Goal: Task Accomplishment & Management: Manage account settings

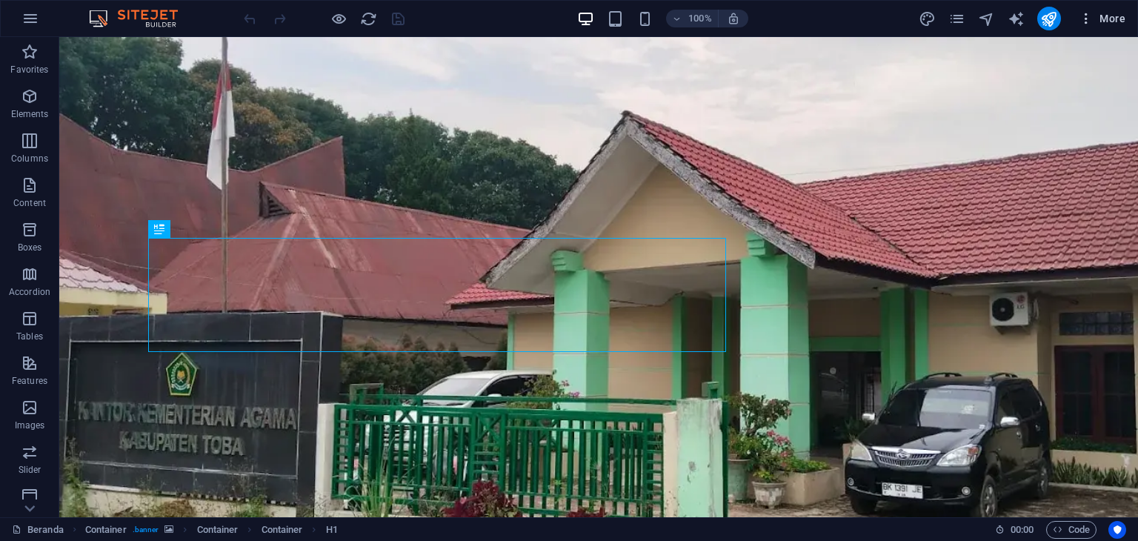
click at [1091, 20] on icon "button" at bounding box center [1085, 18] width 15 height 15
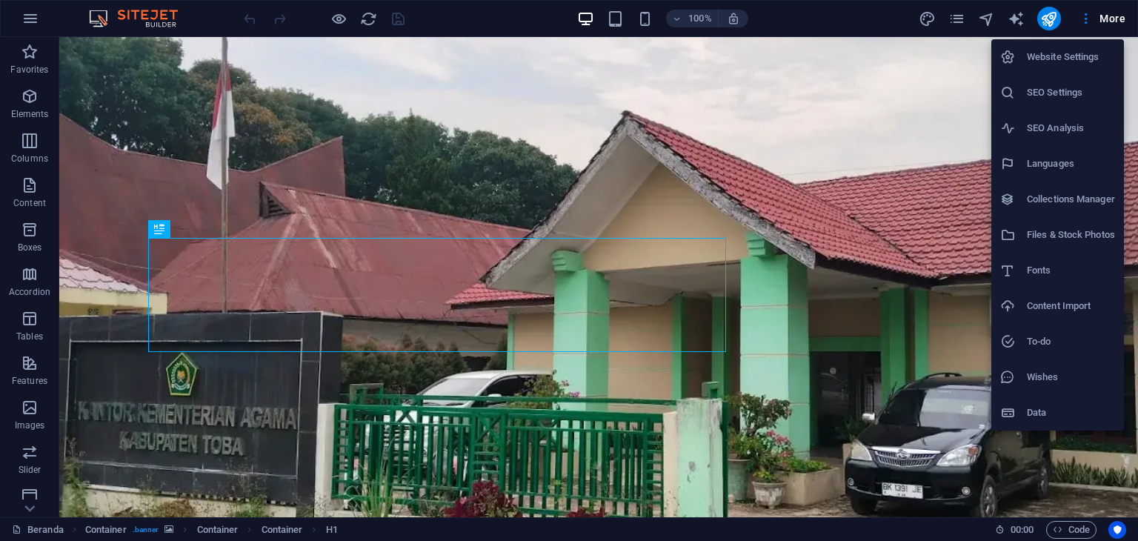
click at [1073, 61] on h6 "Website Settings" at bounding box center [1071, 57] width 88 height 18
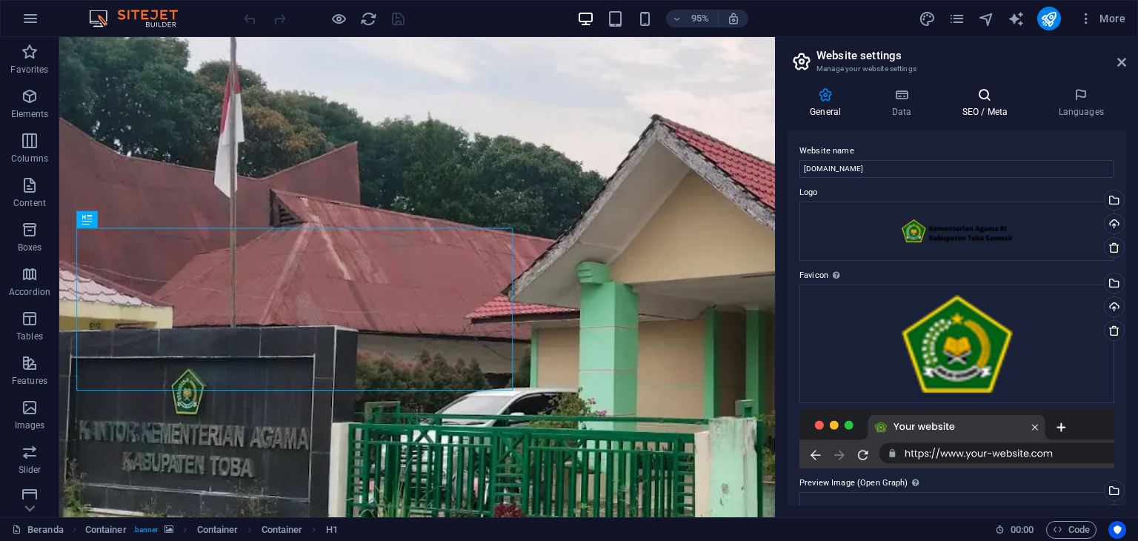
click at [985, 87] on icon at bounding box center [984, 94] width 90 height 15
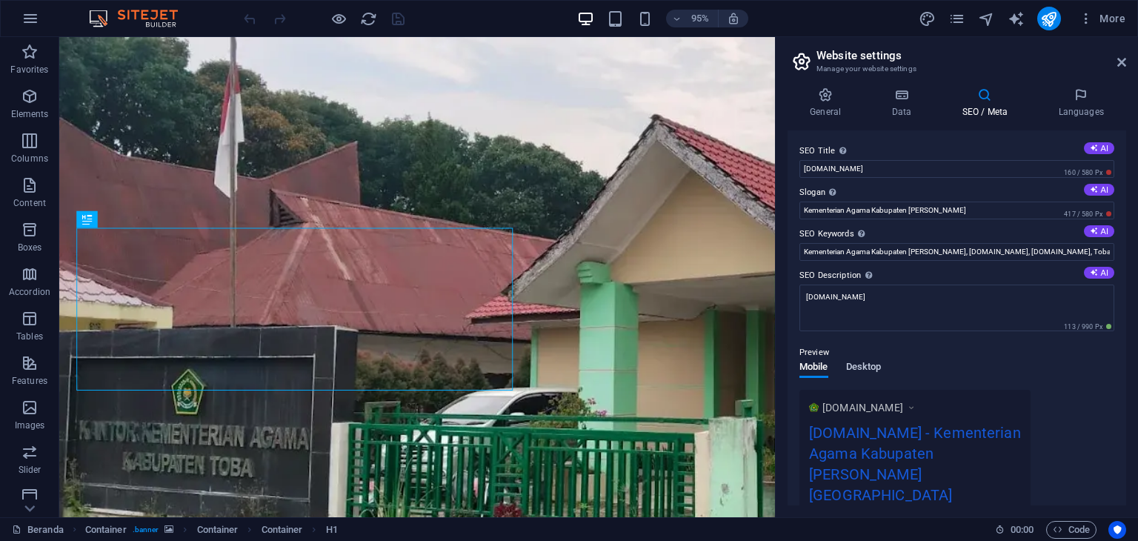
click at [874, 367] on span "Desktop" at bounding box center [864, 368] width 36 height 21
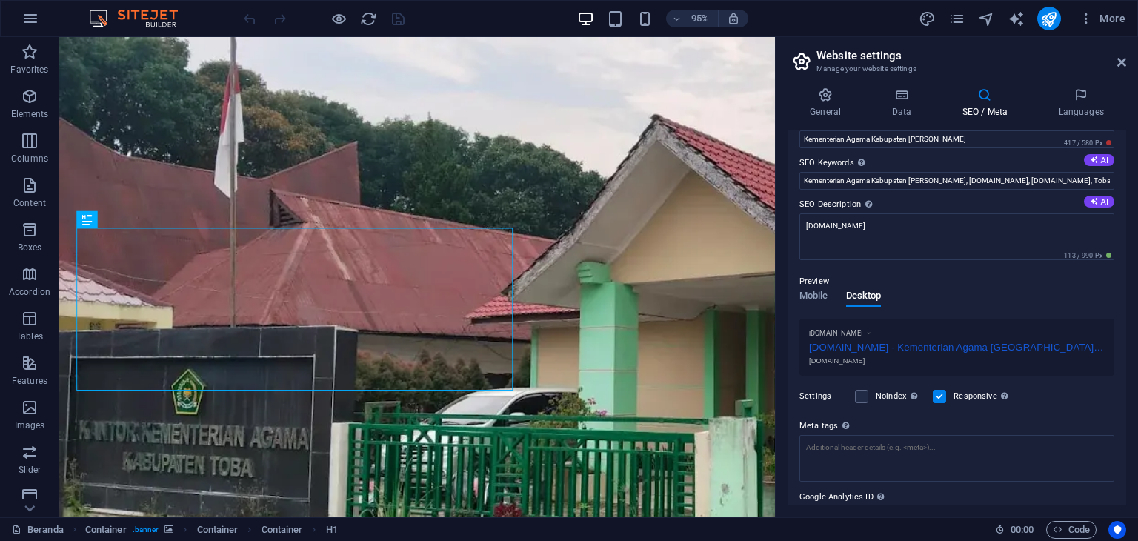
scroll to position [74, 0]
click at [815, 289] on span "Mobile" at bounding box center [813, 294] width 29 height 21
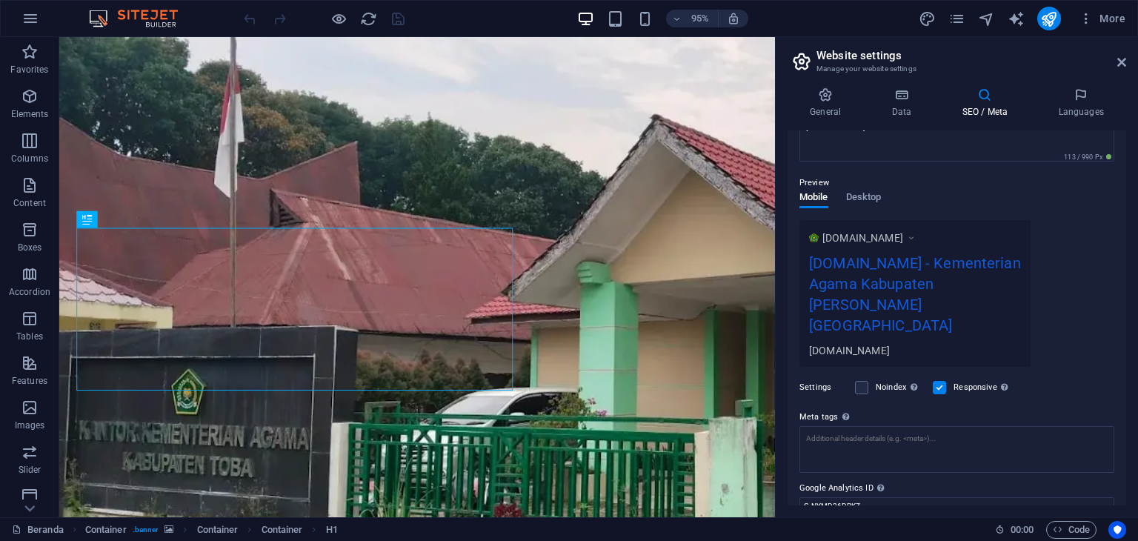
scroll to position [210, 0]
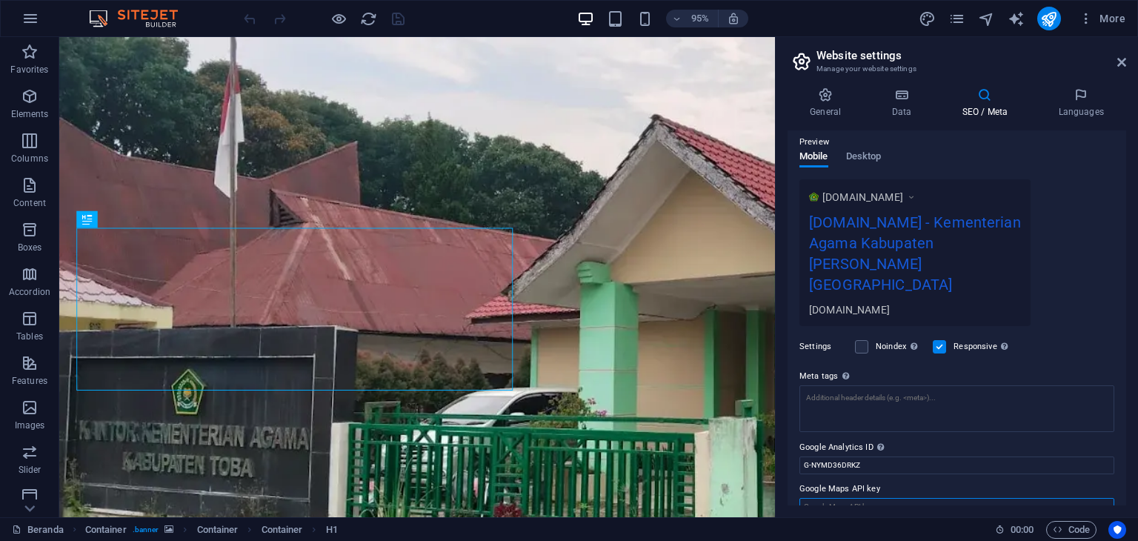
click at [833, 498] on input "Google Maps API key" at bounding box center [956, 507] width 315 height 18
paste input "[SECURITY_DATA]"
type input "[SECURITY_DATA]"
click at [395, 18] on icon "save" at bounding box center [398, 18] width 17 height 17
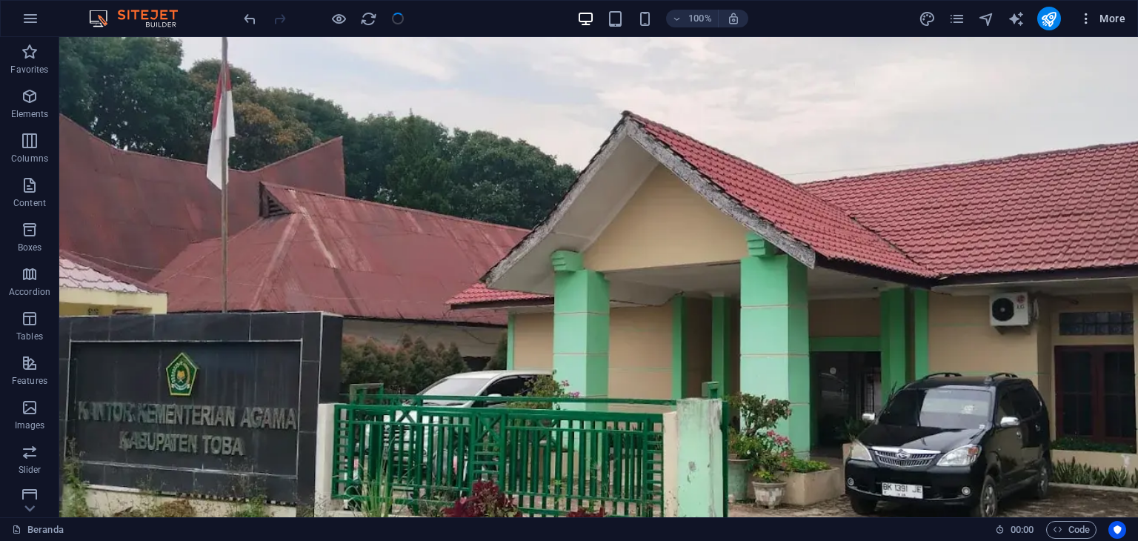
click at [1089, 19] on icon "button" at bounding box center [1085, 18] width 15 height 15
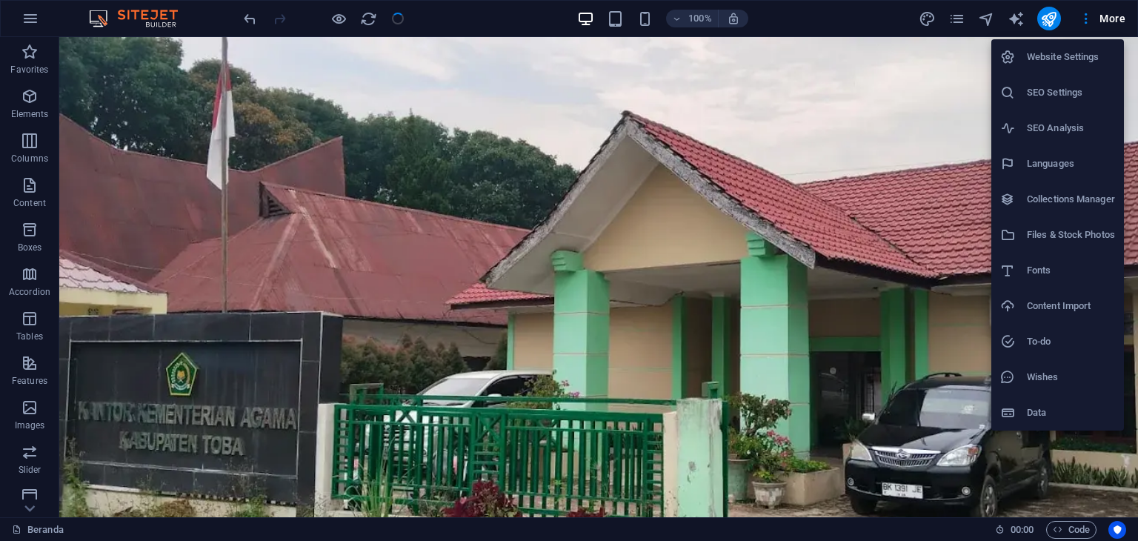
click at [1086, 67] on li "Website Settings" at bounding box center [1057, 57] width 133 height 36
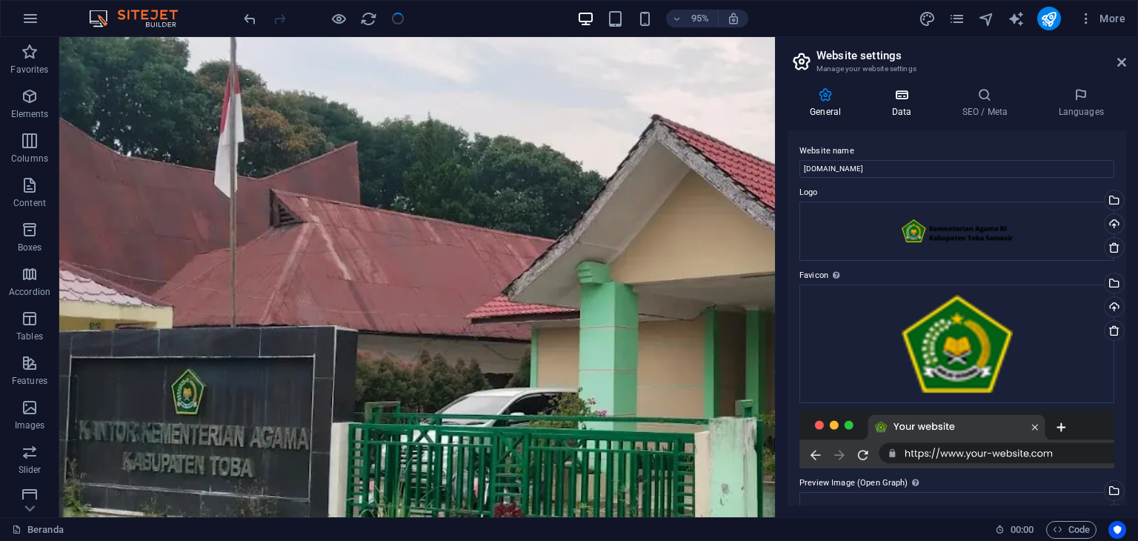
click at [913, 102] on h4 "Data" at bounding box center [904, 102] width 70 height 31
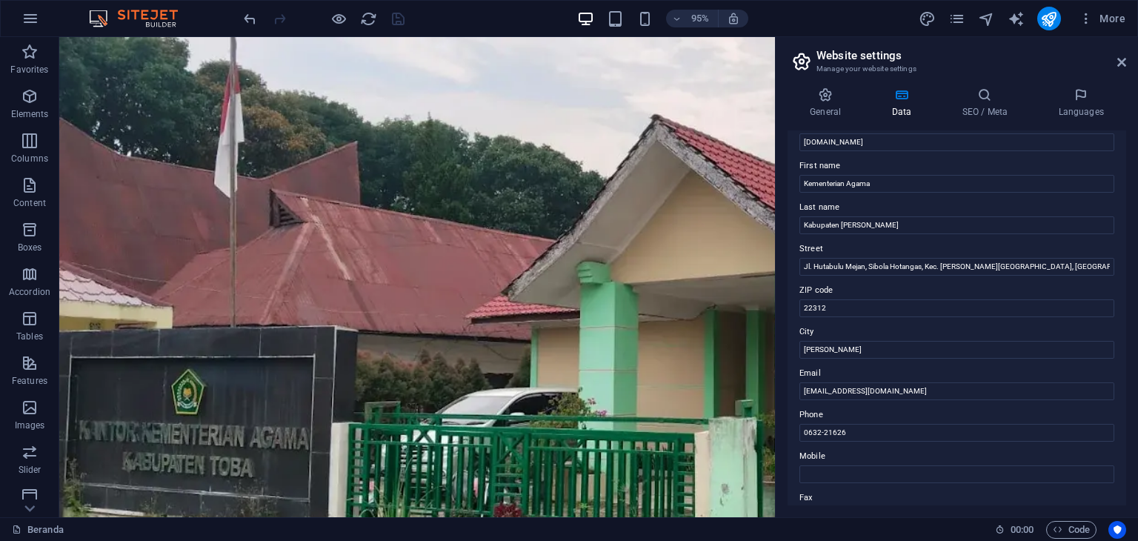
scroll to position [0, 0]
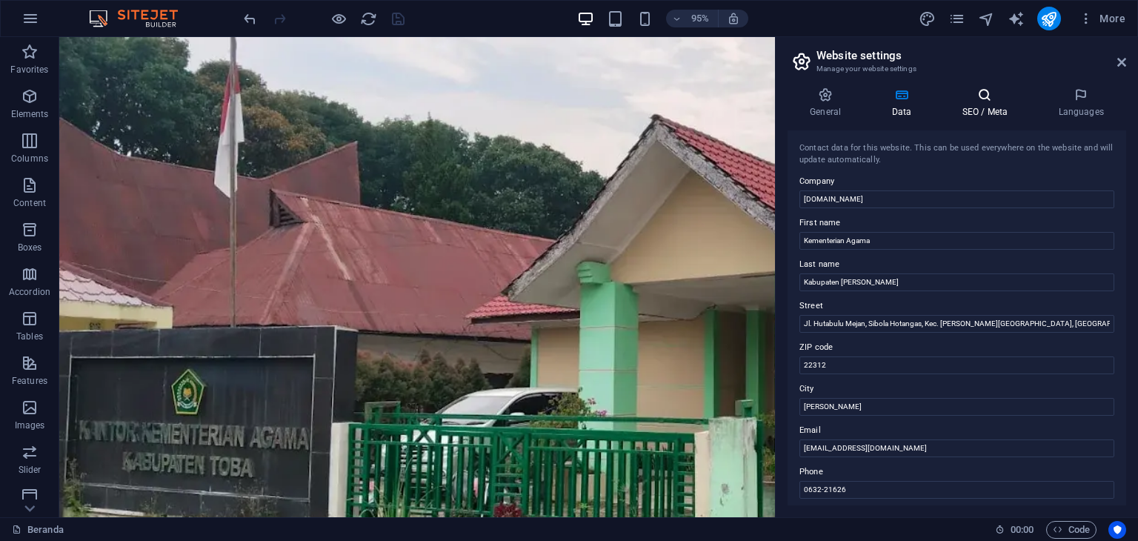
click at [976, 104] on h4 "SEO / Meta" at bounding box center [987, 102] width 96 height 31
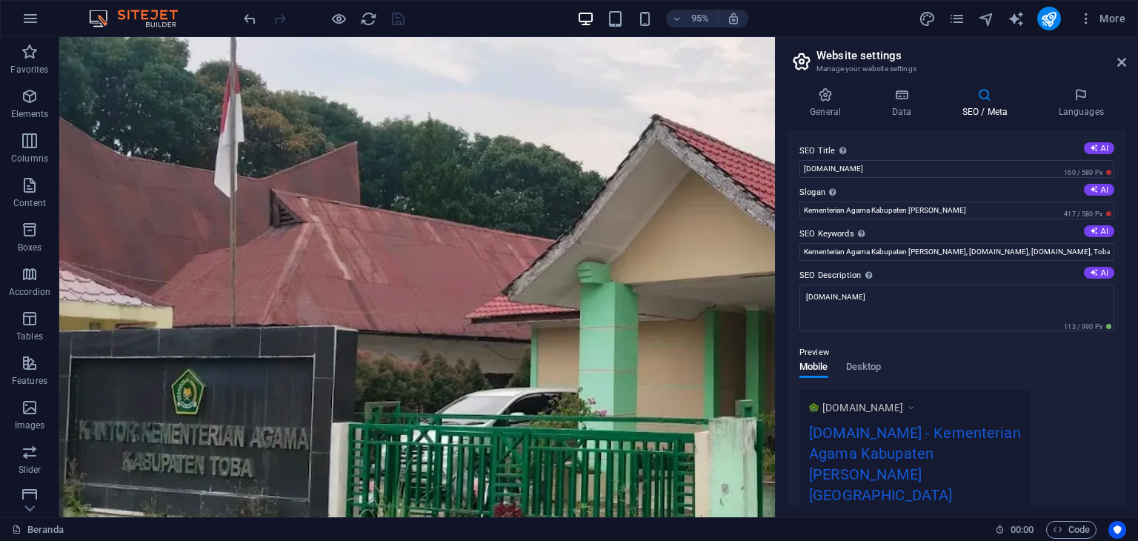
click at [1120, 53] on h2 "Website settings" at bounding box center [971, 55] width 310 height 13
click at [1120, 60] on icon at bounding box center [1121, 62] width 9 height 12
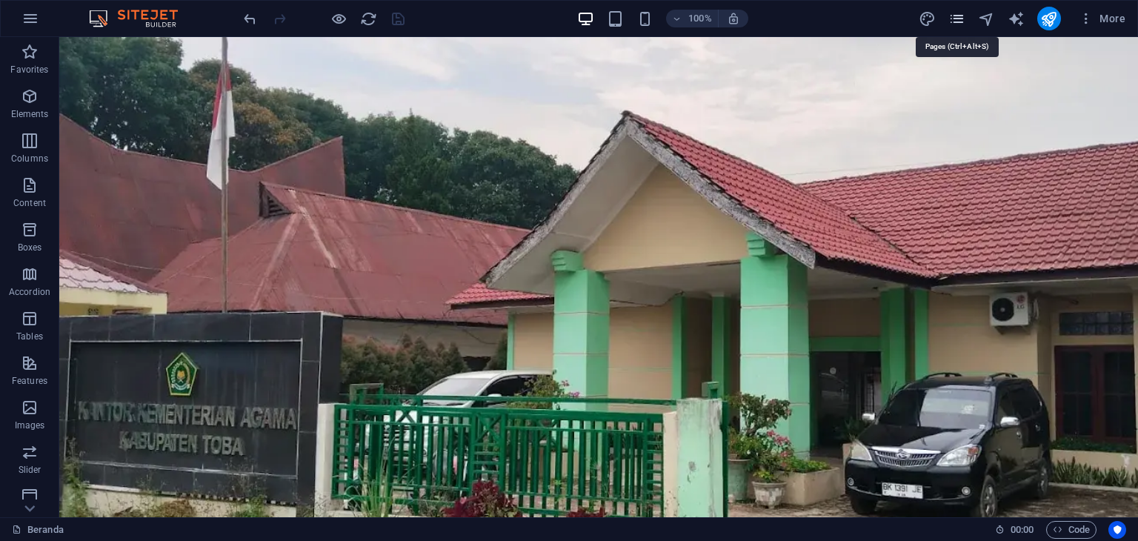
click at [951, 20] on icon "pages" at bounding box center [956, 18] width 17 height 17
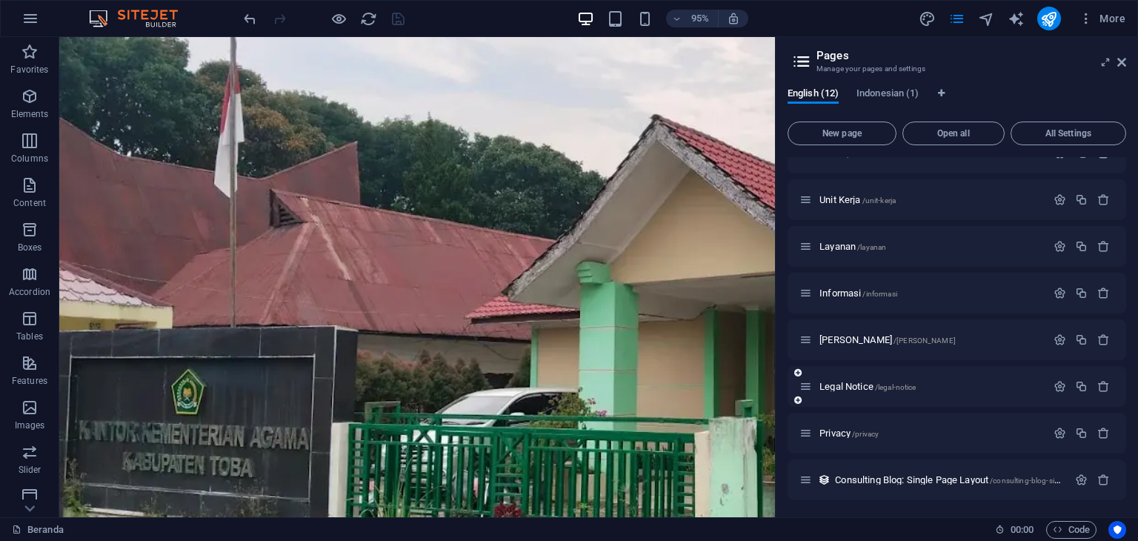
scroll to position [74, 0]
click at [835, 338] on span "[PERSON_NAME] /[PERSON_NAME]" at bounding box center [887, 336] width 136 height 11
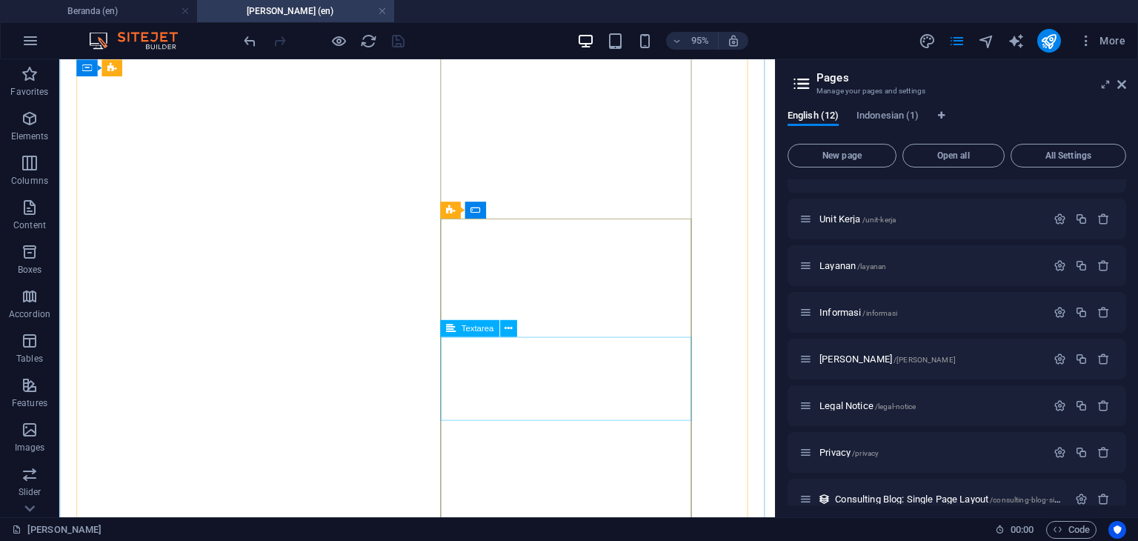
scroll to position [518, 0]
click at [450, 207] on icon at bounding box center [449, 209] width 9 height 17
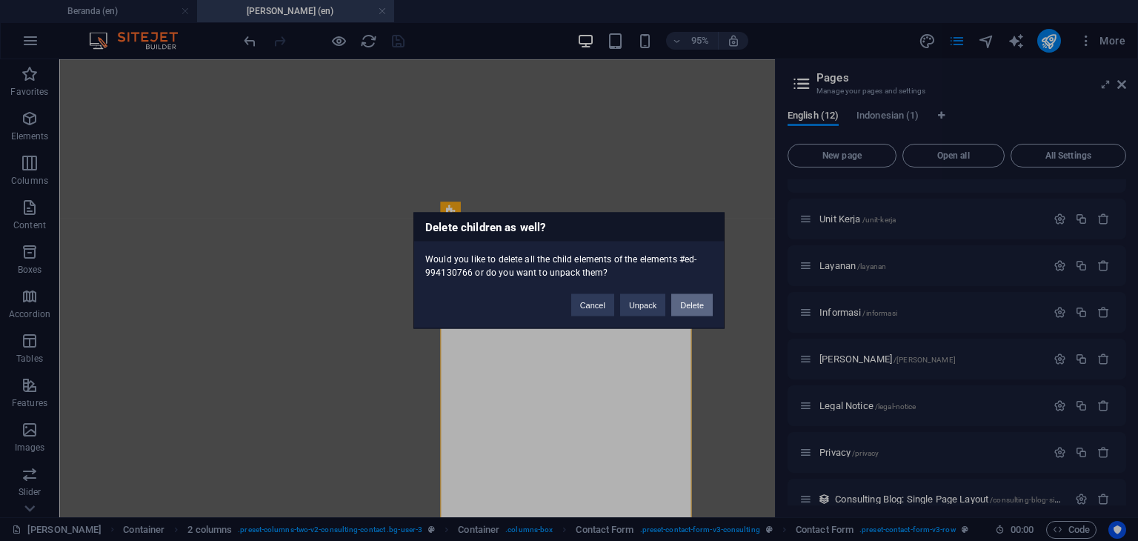
click at [691, 303] on button "Delete" at bounding box center [691, 305] width 41 height 22
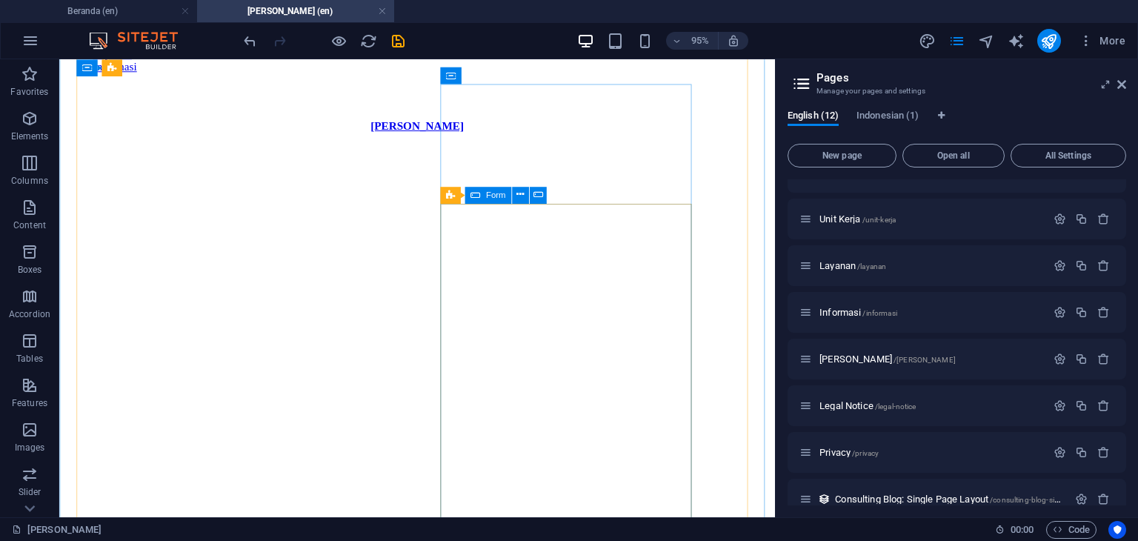
scroll to position [148, 0]
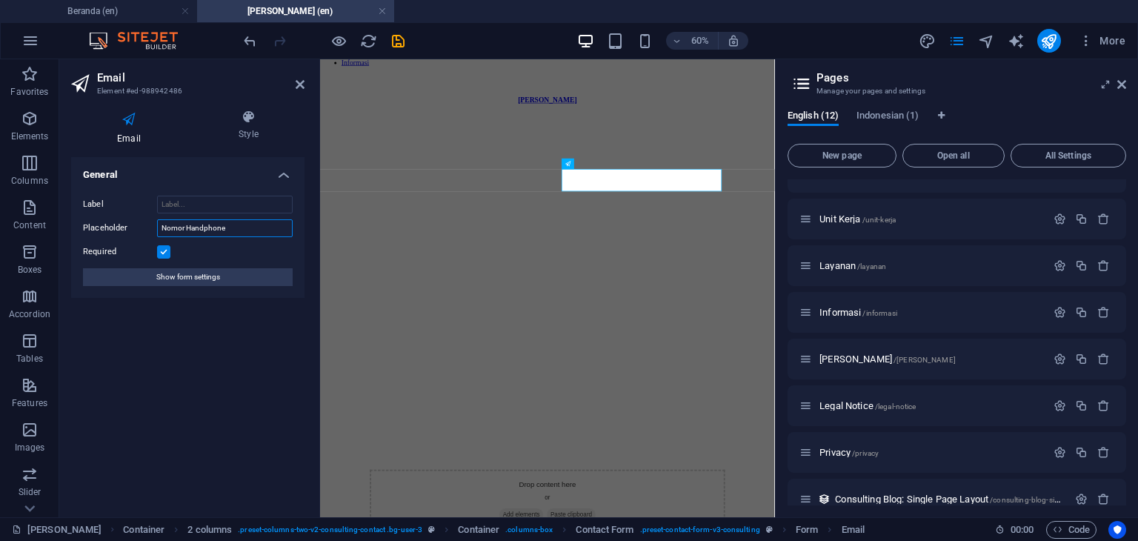
drag, startPoint x: 250, startPoint y: 233, endPoint x: 119, endPoint y: 233, distance: 131.1
click at [119, 233] on div "Placeholder Nomor Handphone" at bounding box center [188, 228] width 210 height 18
type input "Email"
click at [298, 83] on icon at bounding box center [300, 85] width 9 height 12
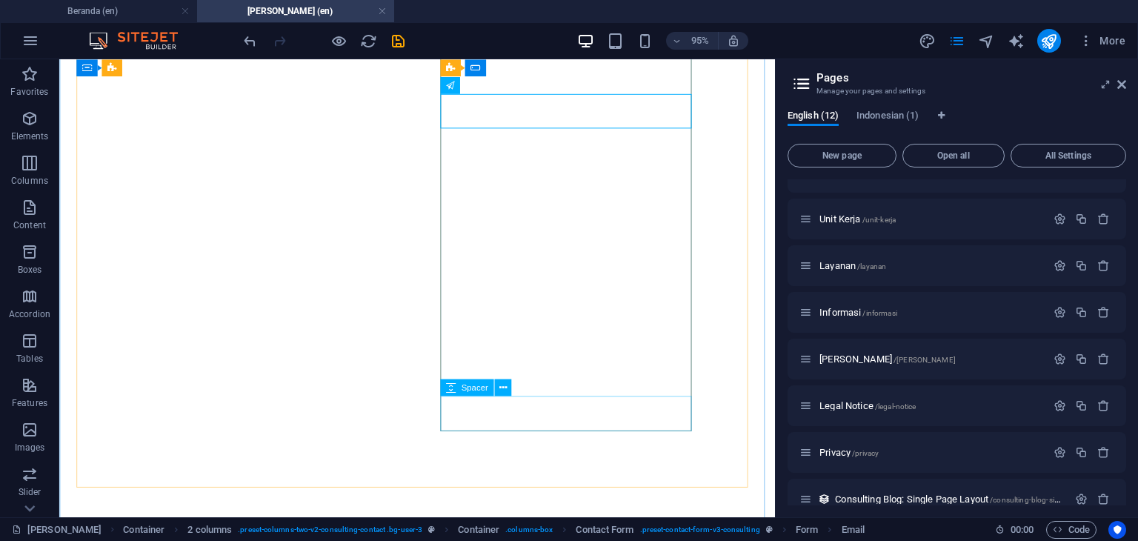
scroll to position [296, 0]
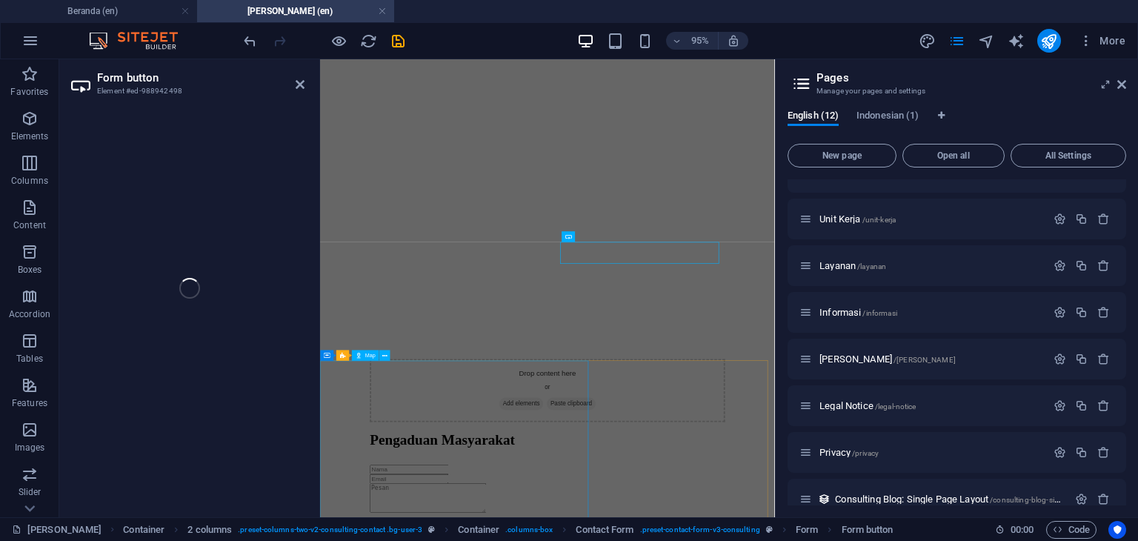
select select "px"
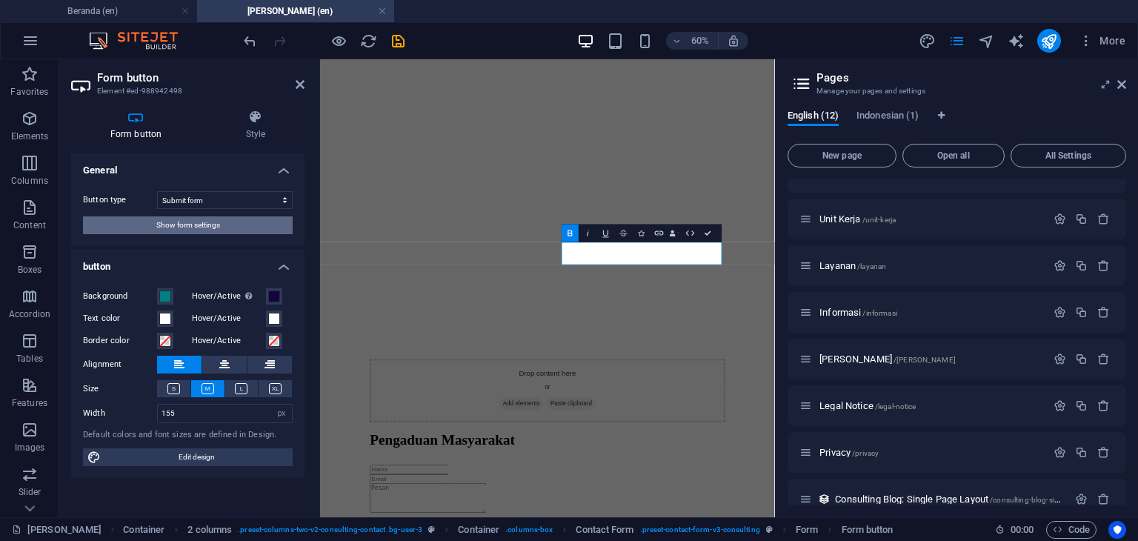
click at [221, 226] on button "Show form settings" at bounding box center [188, 225] width 210 height 18
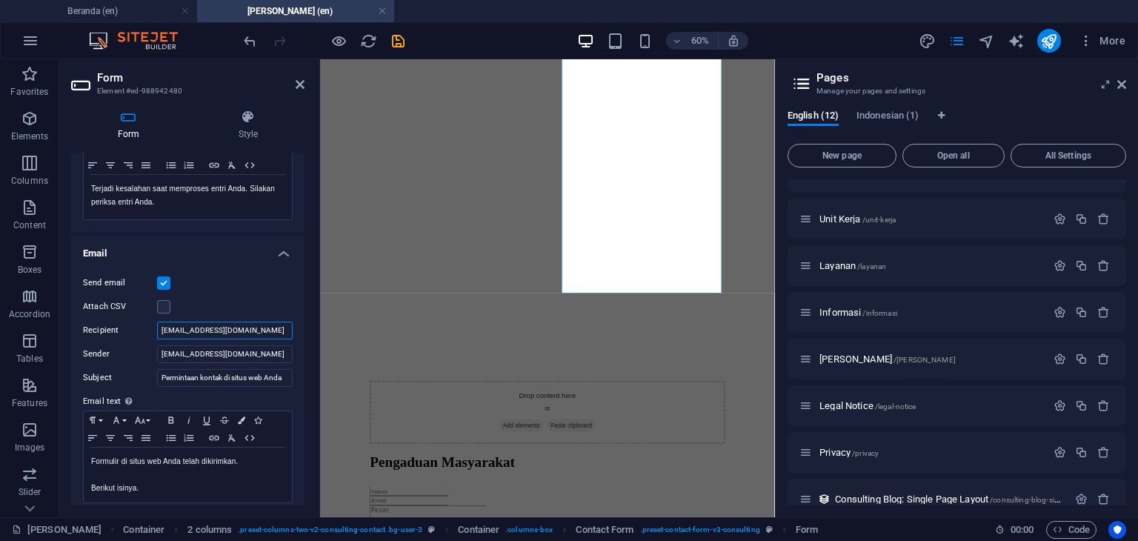
drag, startPoint x: 266, startPoint y: 327, endPoint x: 123, endPoint y: 330, distance: 143.0
click at [123, 330] on div "Recipient [EMAIL_ADDRESS][DOMAIN_NAME]" at bounding box center [188, 330] width 210 height 18
paste input "[EMAIL_ADDRESS][DOMAIN_NAME]"
click at [162, 327] on input "[EMAIL_ADDRESS][DOMAIN_NAME]" at bounding box center [225, 330] width 136 height 18
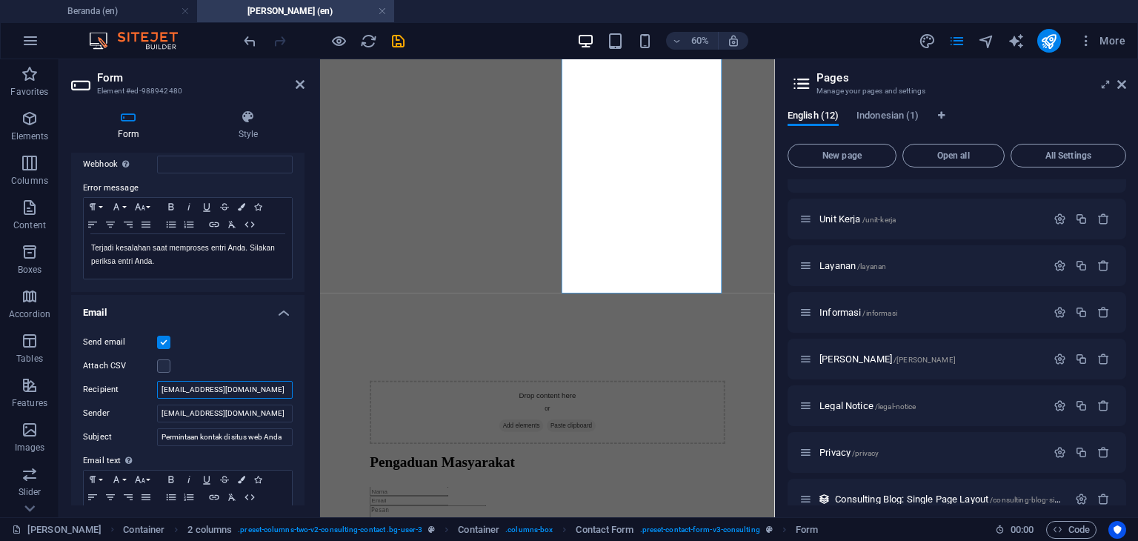
scroll to position [370, 0]
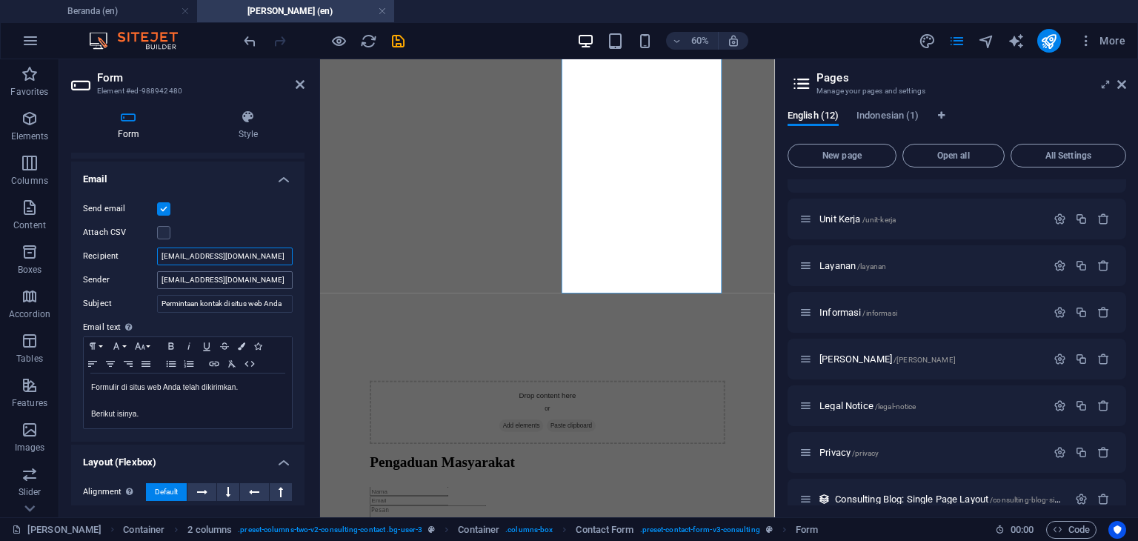
type input "[EMAIL_ADDRESS][DOMAIN_NAME]"
drag, startPoint x: 266, startPoint y: 275, endPoint x: 124, endPoint y: 277, distance: 142.2
click at [124, 277] on div "Sender [EMAIL_ADDRESS][DOMAIN_NAME]" at bounding box center [188, 280] width 210 height 18
click at [300, 84] on icon at bounding box center [300, 85] width 9 height 12
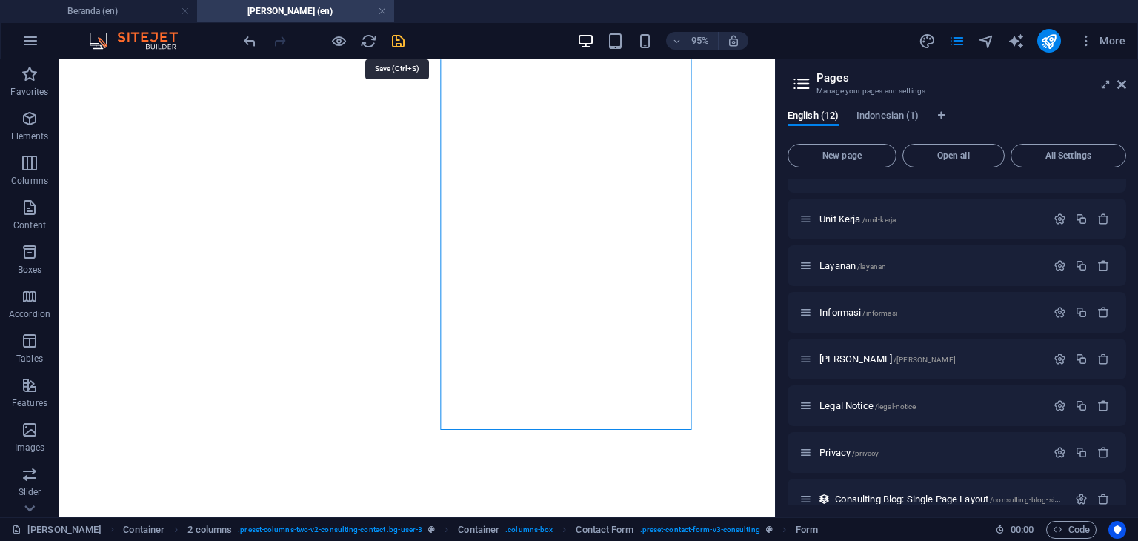
click at [401, 44] on icon "save" at bounding box center [398, 41] width 17 height 17
checkbox input "false"
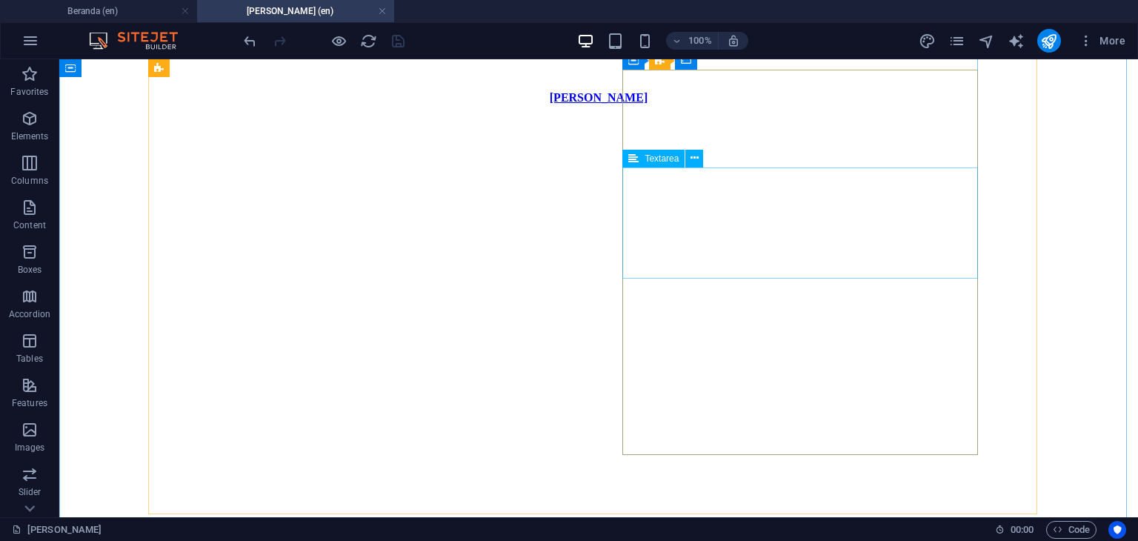
scroll to position [0, 0]
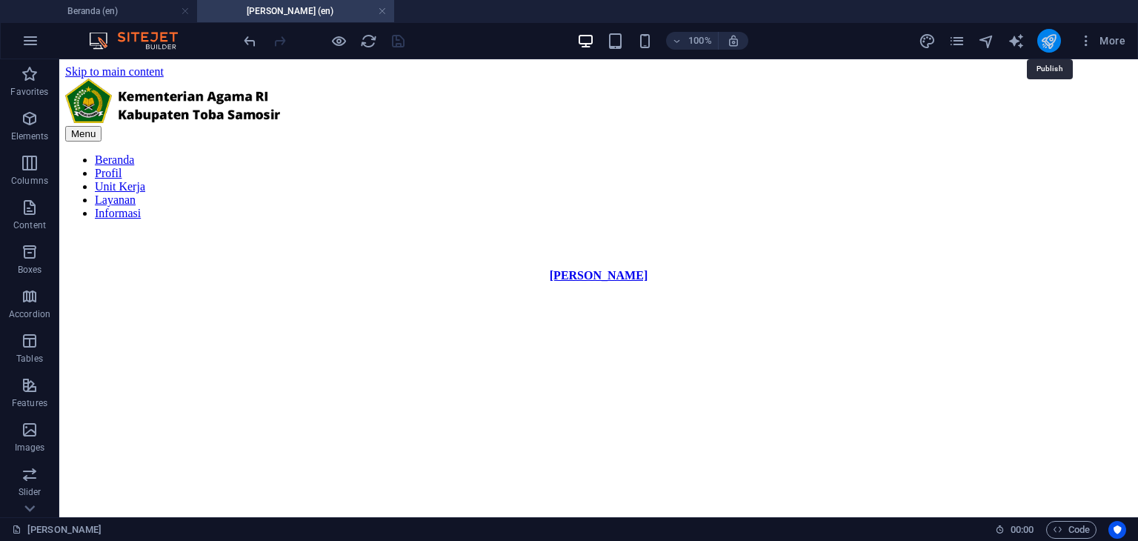
click at [1047, 44] on icon "publish" at bounding box center [1048, 41] width 17 height 17
